Goal: Information Seeking & Learning: Learn about a topic

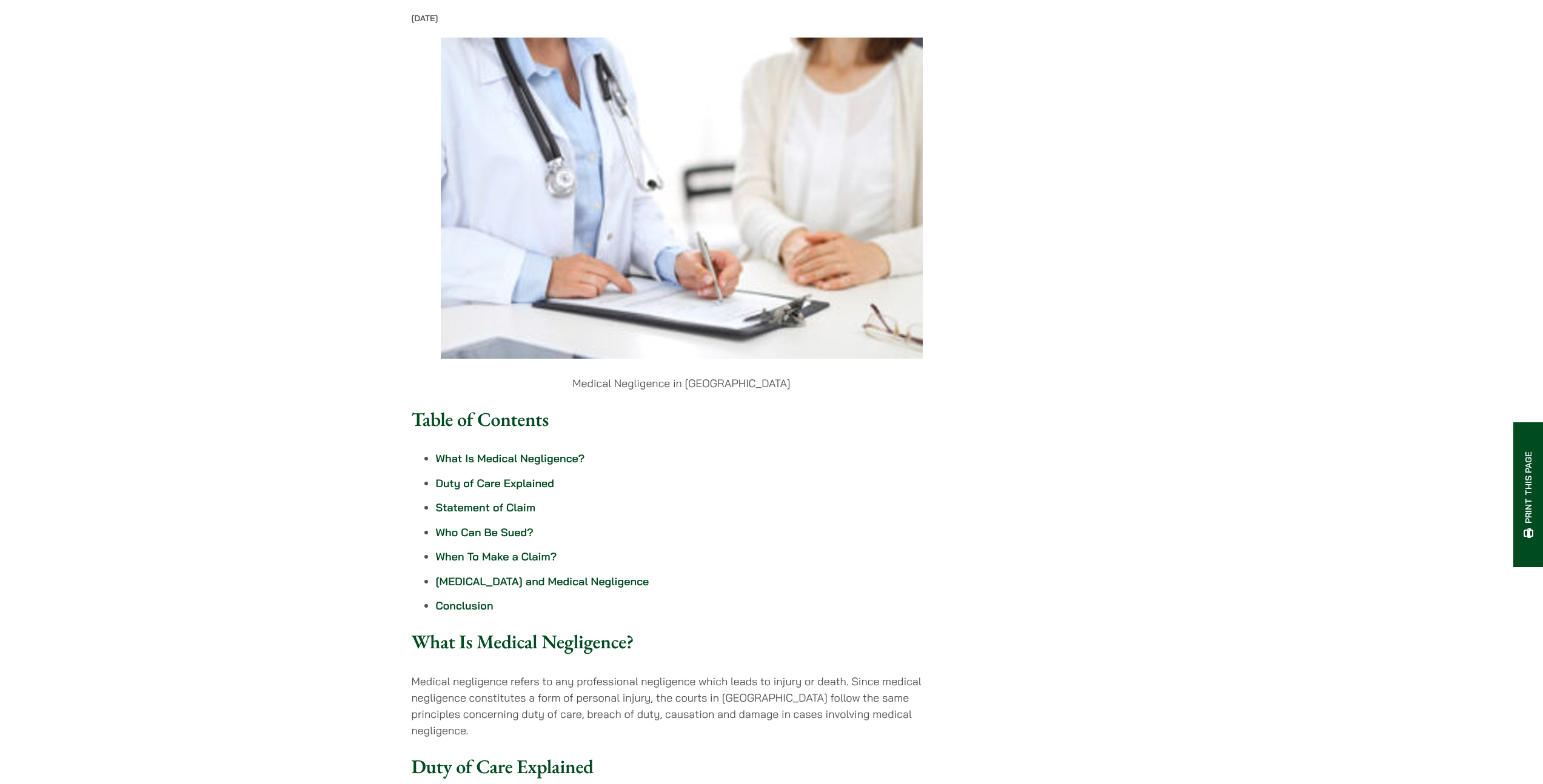
scroll to position [322, 0]
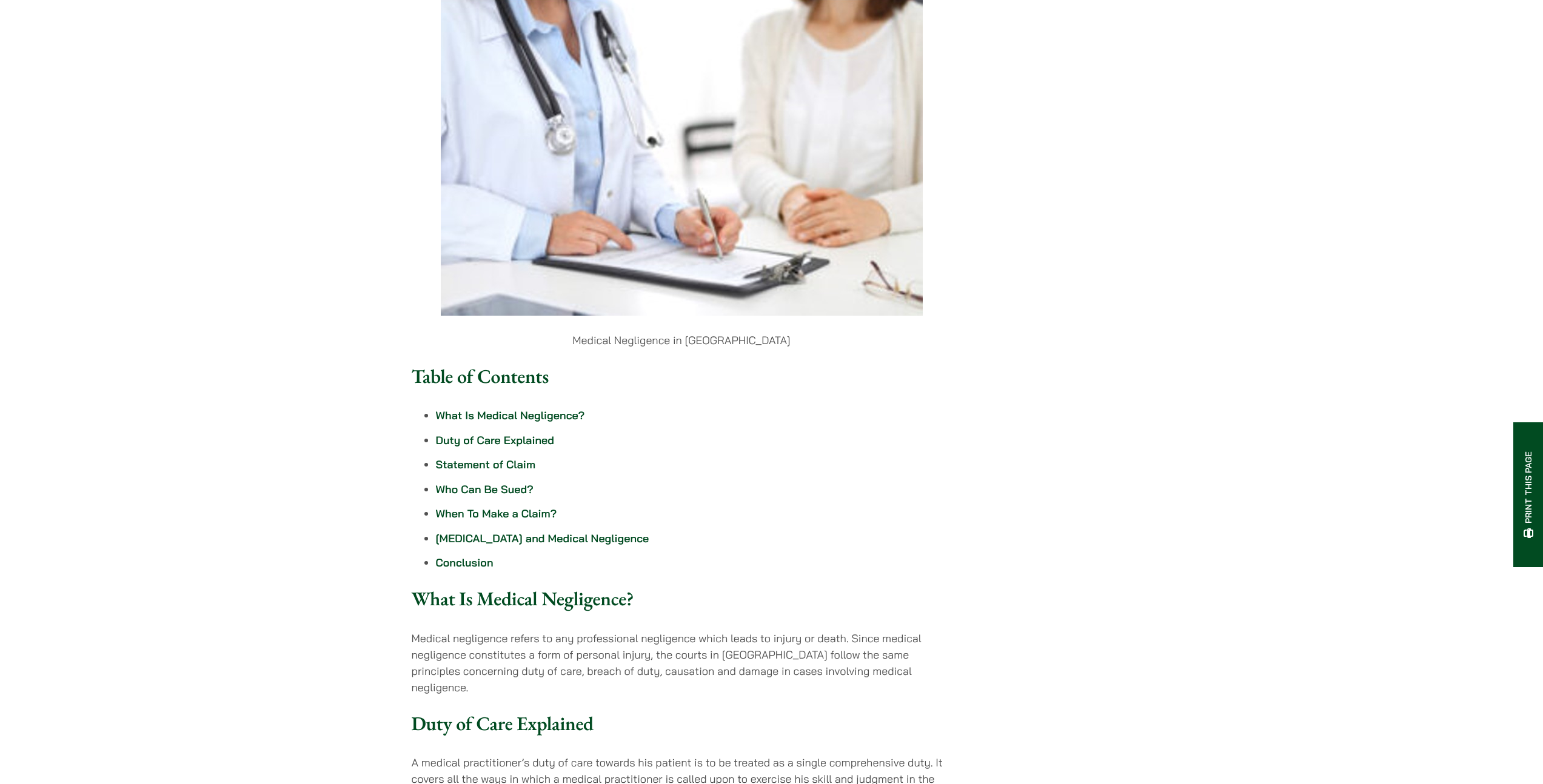
click at [412, 471] on ul "What Is Medical Negligence? Duty of Care Explained Statement of Claim Who Can B…" at bounding box center [682, 489] width 540 height 164
click at [436, 423] on link "What Is Medical Negligence?" at bounding box center [510, 415] width 149 height 14
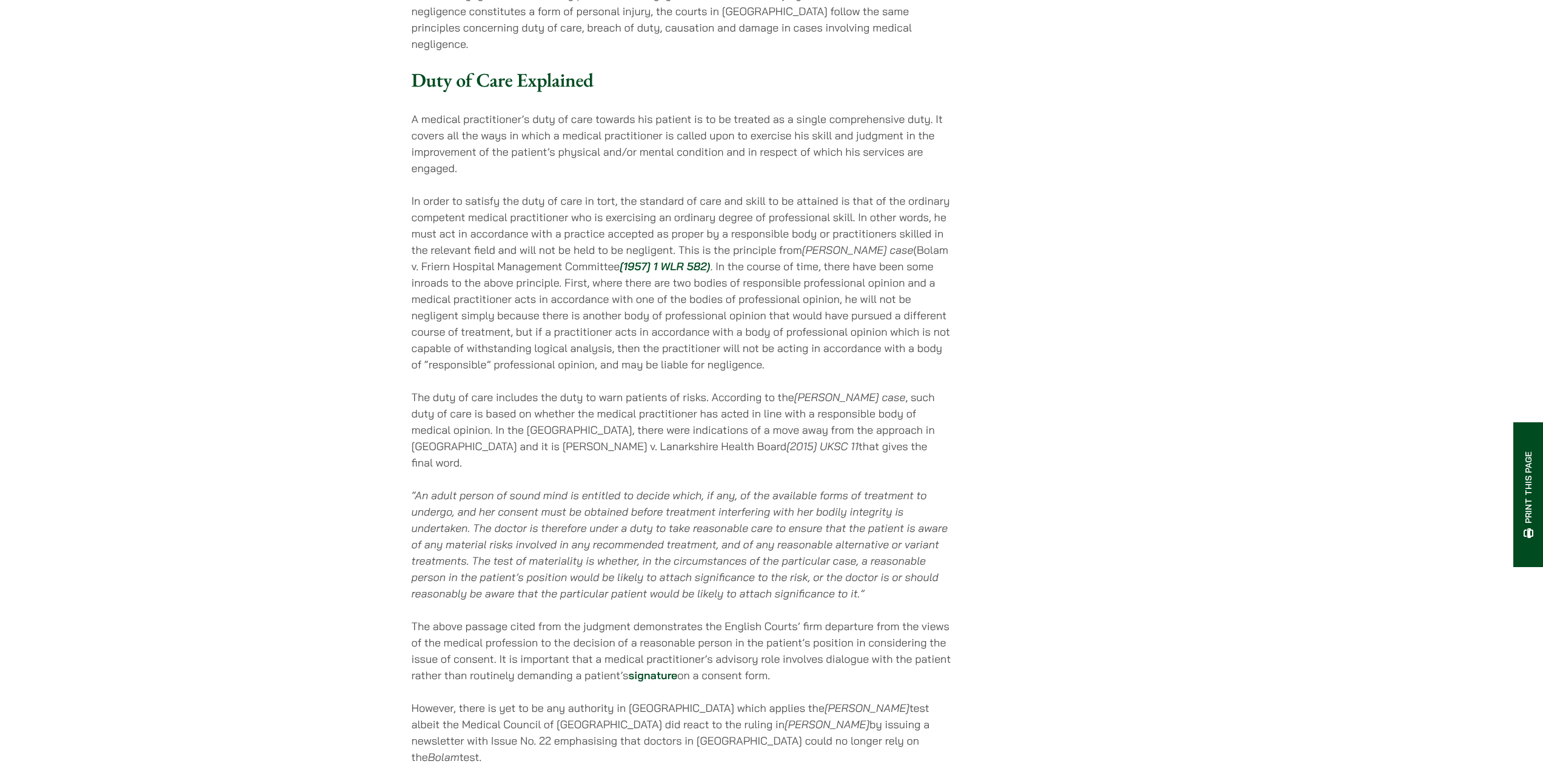
scroll to position [997, 0]
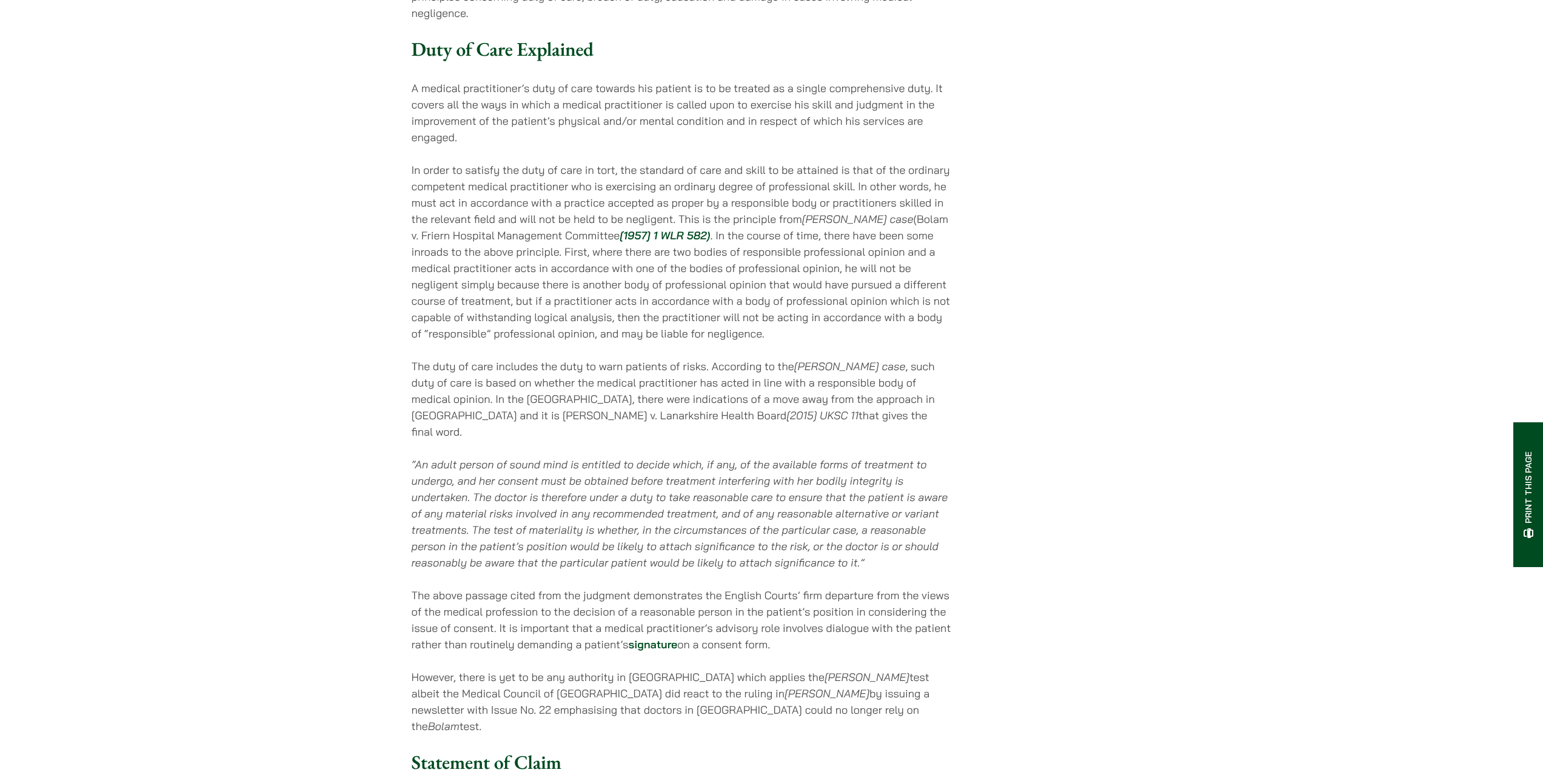
click at [539, 126] on div "[DATE] Medical Negligence in [GEOGRAPHIC_DATA] Table of Contents What Is Medica…" at bounding box center [682, 695] width 540 height 2798
drag, startPoint x: 311, startPoint y: 152, endPoint x: 672, endPoint y: 160, distance: 361.1
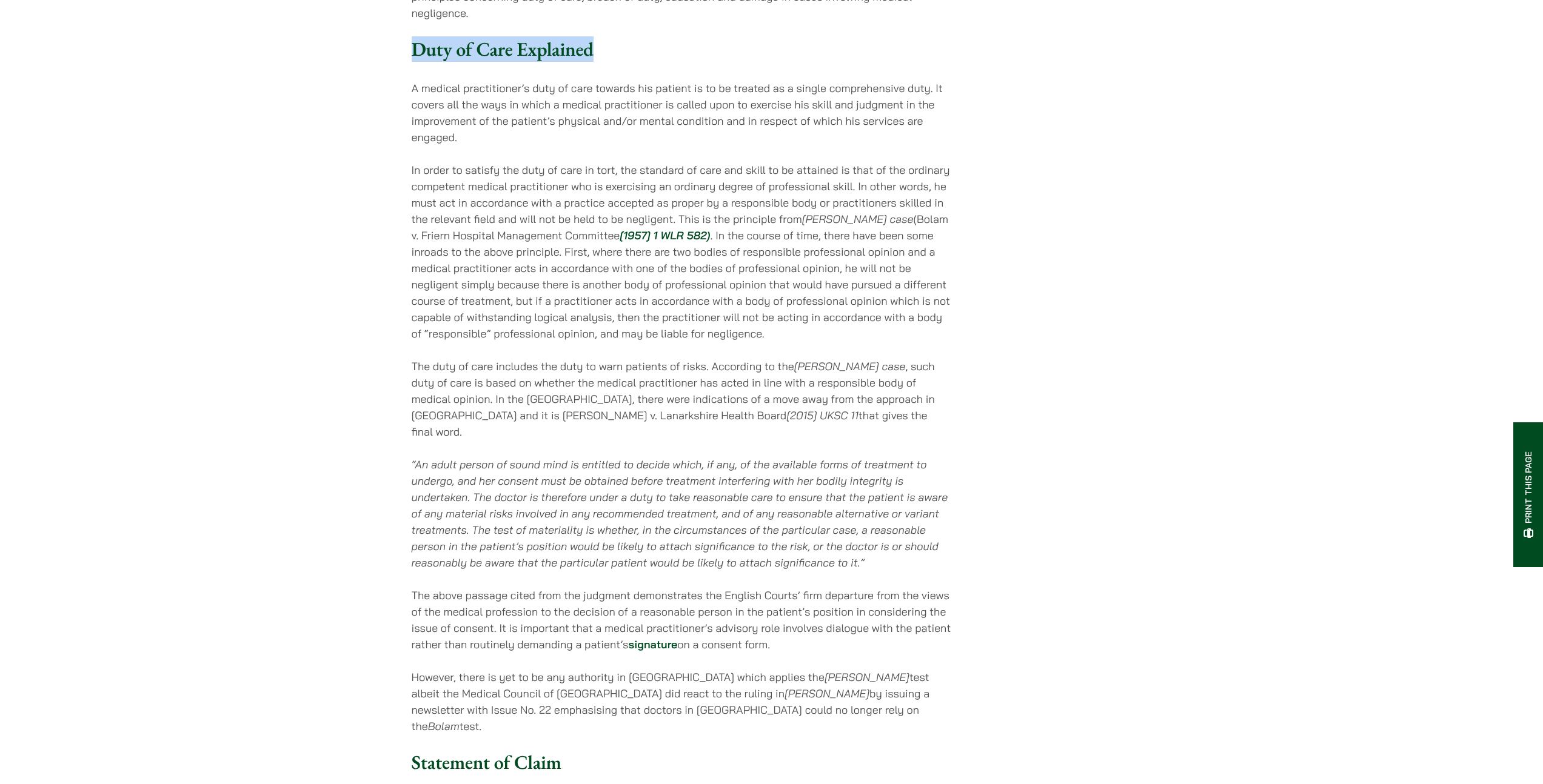
click at [672, 61] on h3 "Duty of Care Explained" at bounding box center [682, 49] width 540 height 23
click at [674, 145] on p "A medical practitioner’s duty of care towards his patient is to be treated as a…" at bounding box center [682, 113] width 540 height 66
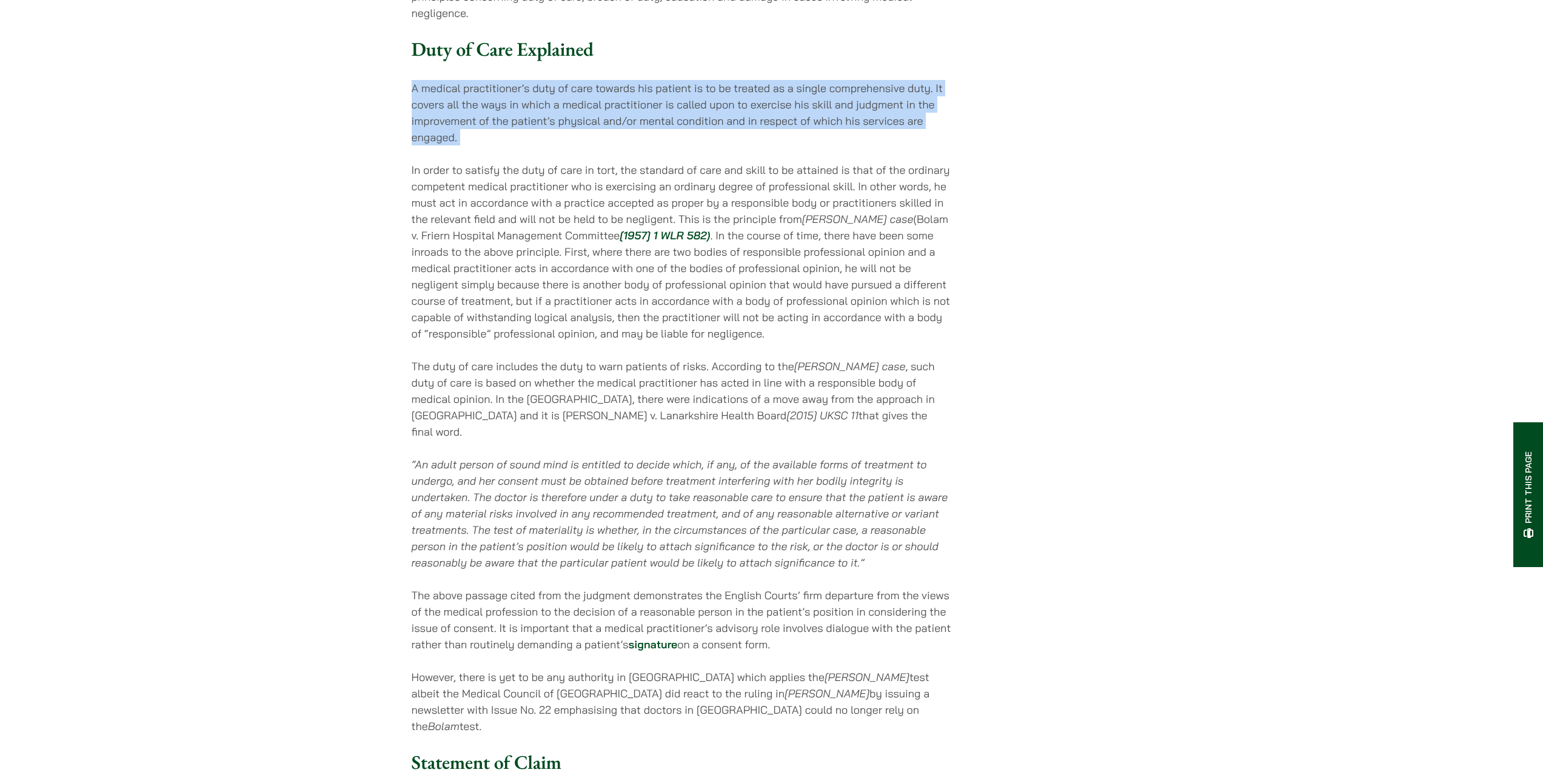
click at [674, 145] on p "A medical practitioner’s duty of care towards his patient is to be treated as a…" at bounding box center [682, 113] width 540 height 66
click at [672, 145] on p "A medical practitioner’s duty of care towards his patient is to be treated as a…" at bounding box center [682, 113] width 540 height 66
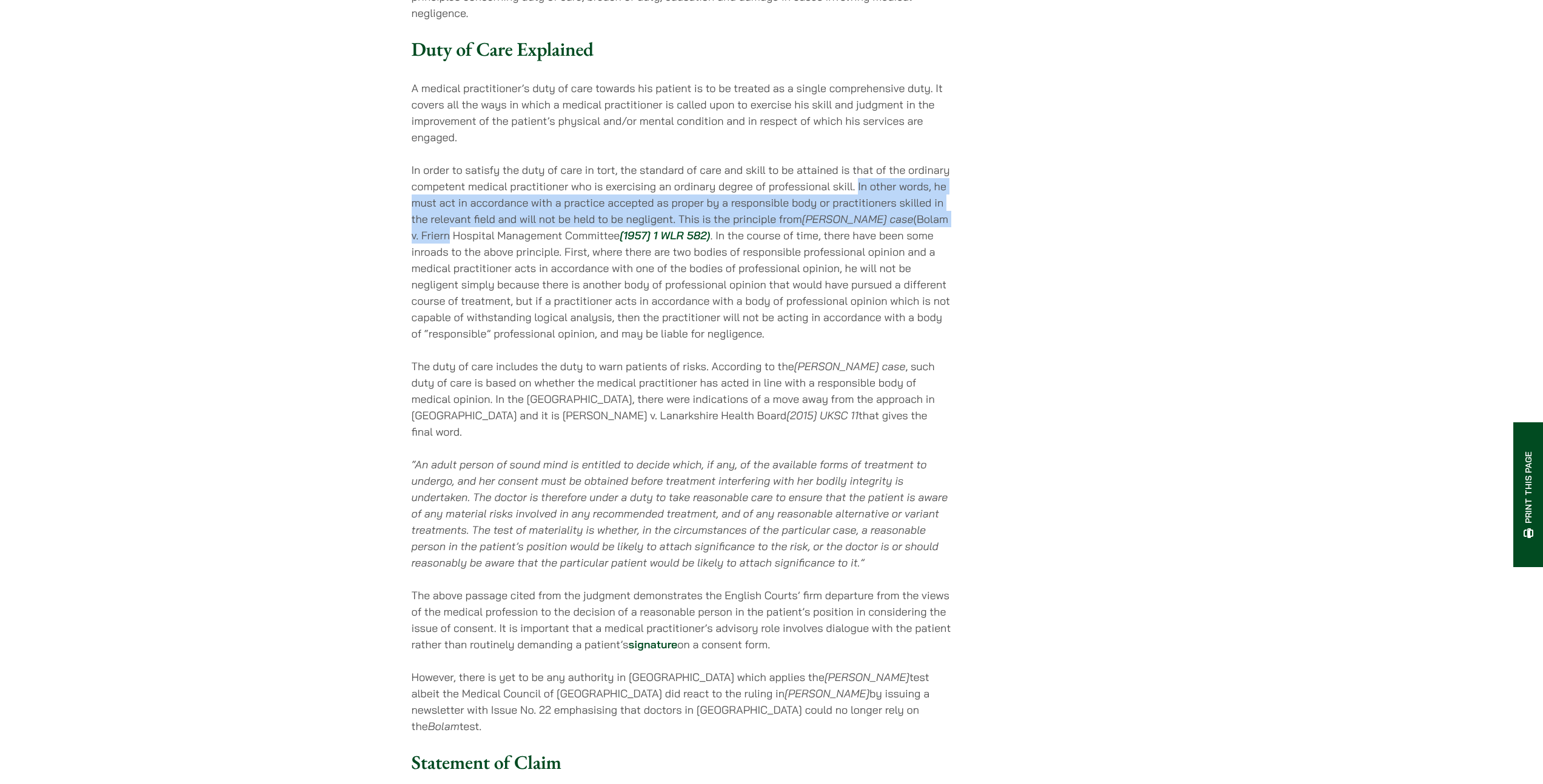
drag, startPoint x: 880, startPoint y: 325, endPoint x: 988, endPoint y: 358, distance: 112.9
click at [951, 342] on p "In order to satisfy the duty of care in tort, the standard of care and skill to…" at bounding box center [682, 251] width 540 height 180
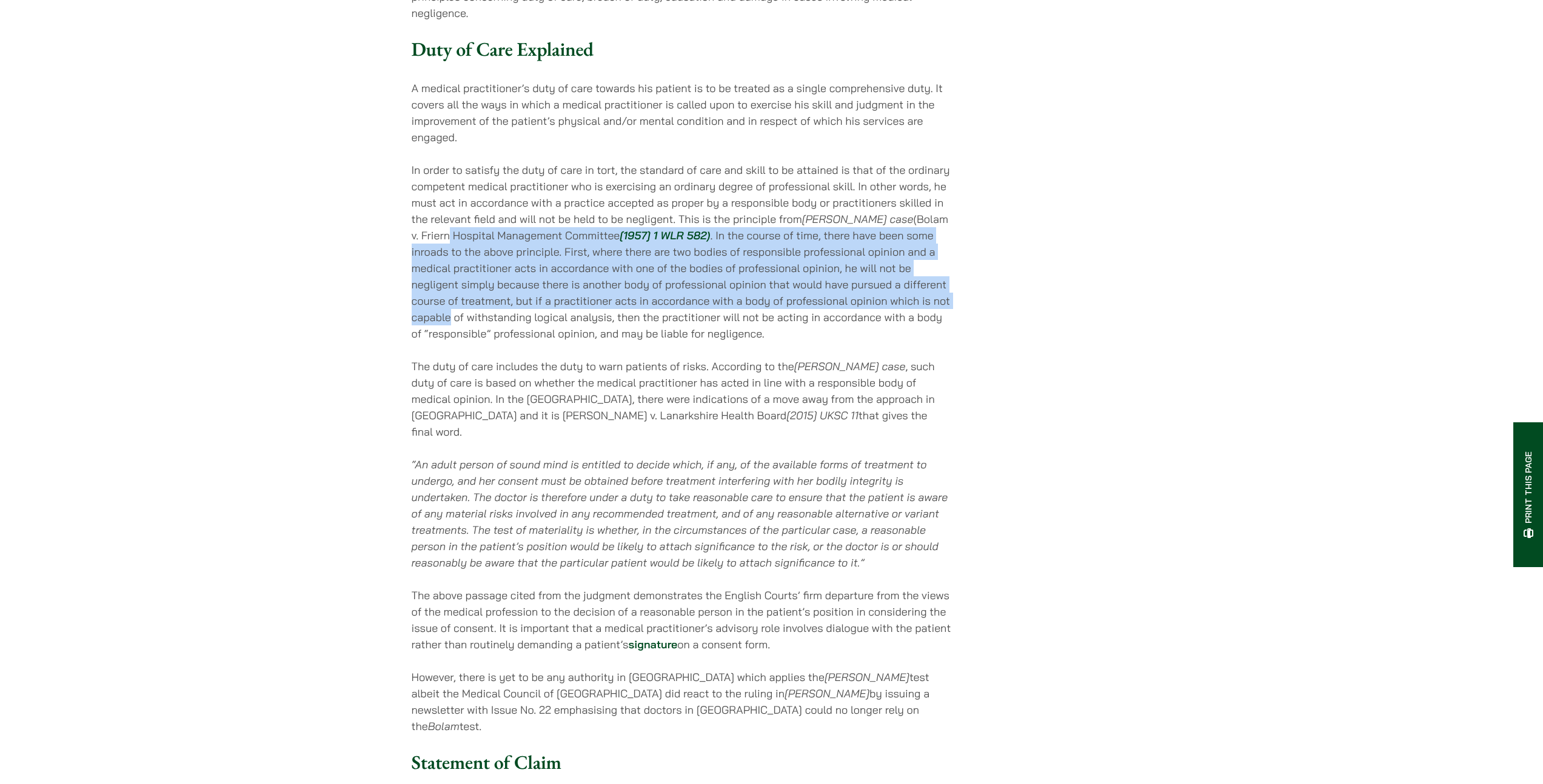
drag, startPoint x: 984, startPoint y: 356, endPoint x: 999, endPoint y: 456, distance: 101.1
click at [999, 456] on div "[DATE] Medical Negligence in [GEOGRAPHIC_DATA] Table of Contents What Is Medica…" at bounding box center [772, 695] width 720 height 2798
click at [999, 450] on div "[DATE] Medical Negligence in [GEOGRAPHIC_DATA] Table of Contents What Is Medica…" at bounding box center [772, 695] width 720 height 2798
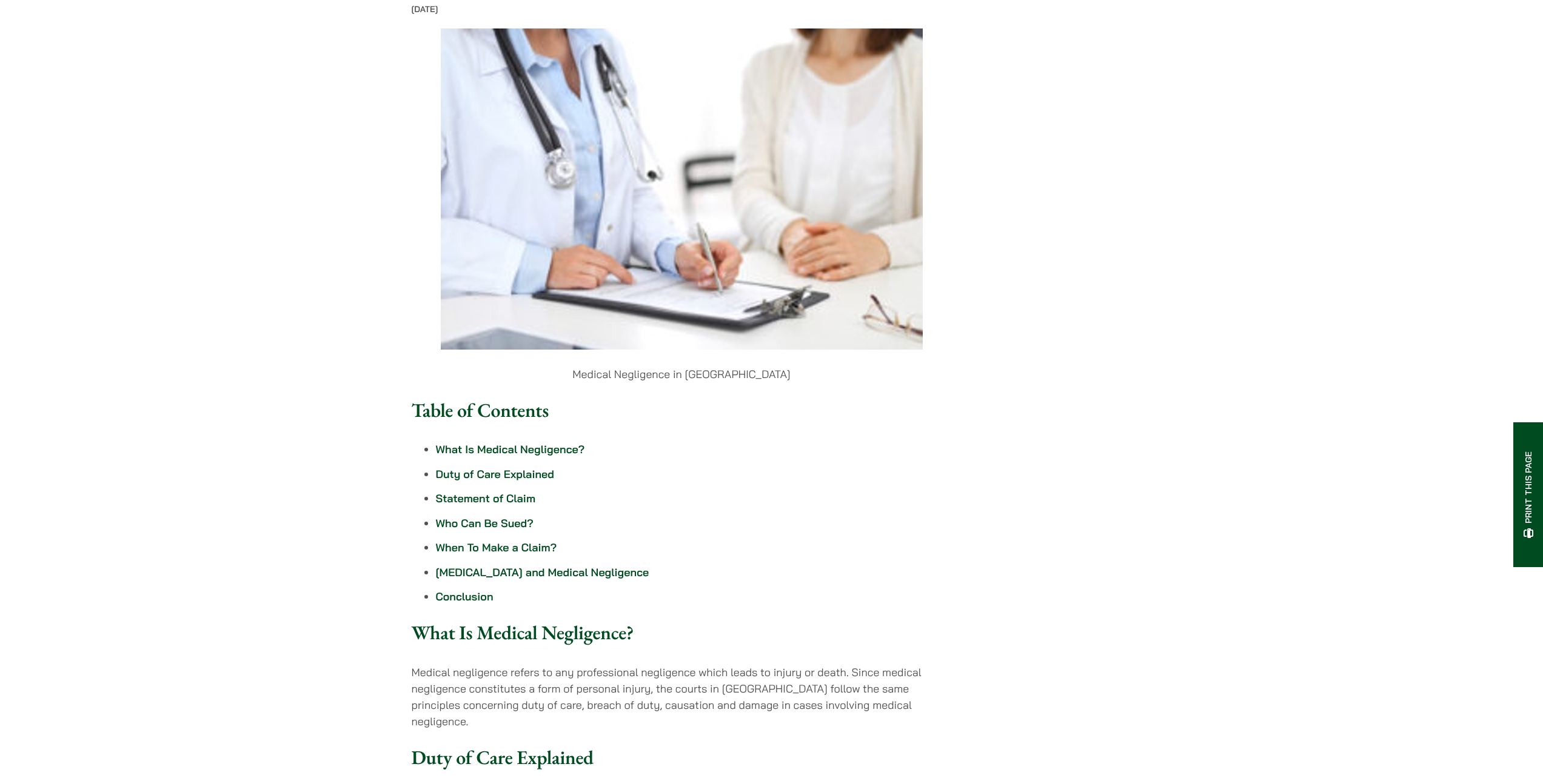
scroll to position [273, 0]
